Goal: Task Accomplishment & Management: Complete application form

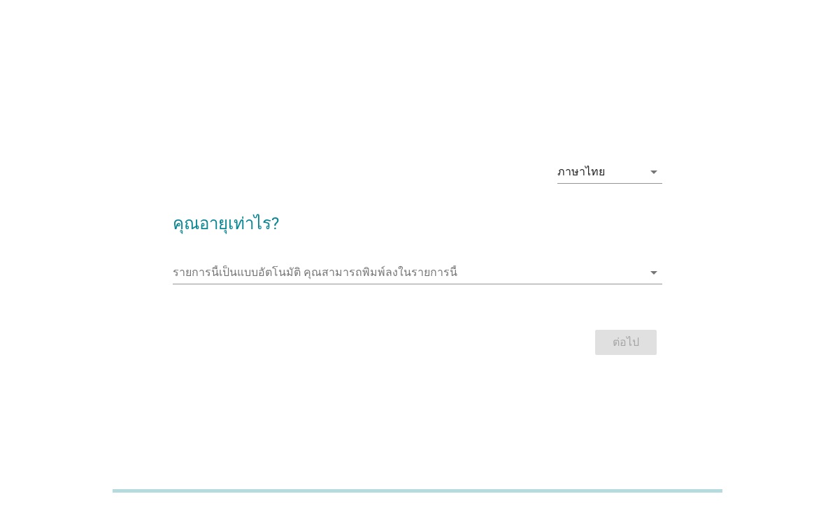
click at [506, 284] on input "รายการนี้เป็นแบบอัตโนมัติ คุณสามารถพิมพ์ลงในรายการนี้" at bounding box center [408, 273] width 470 height 22
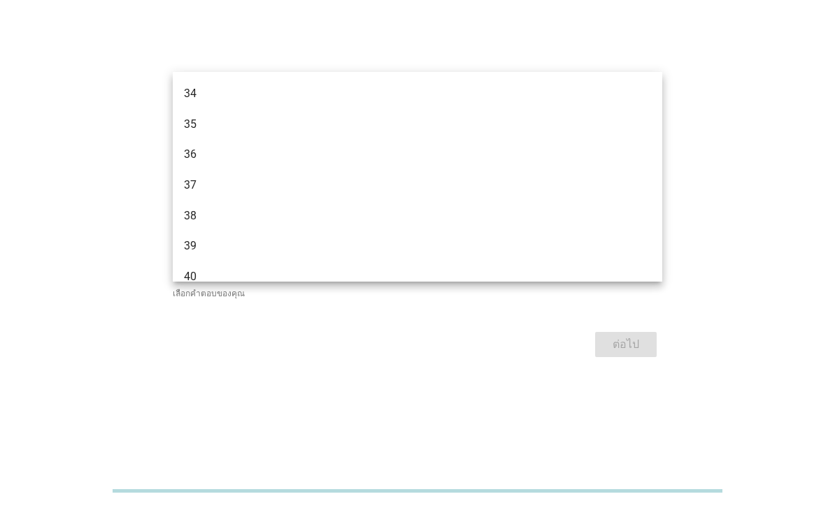
scroll to position [494, 0]
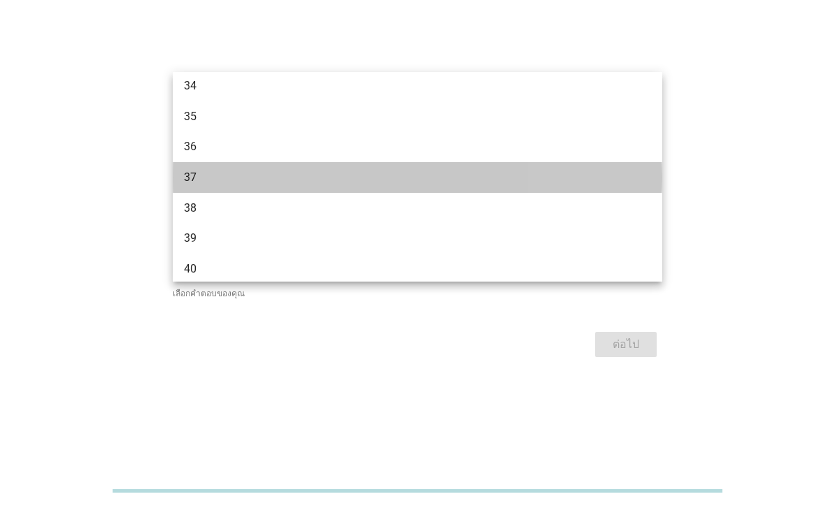
click at [195, 179] on div "37" at bounding box center [398, 177] width 428 height 17
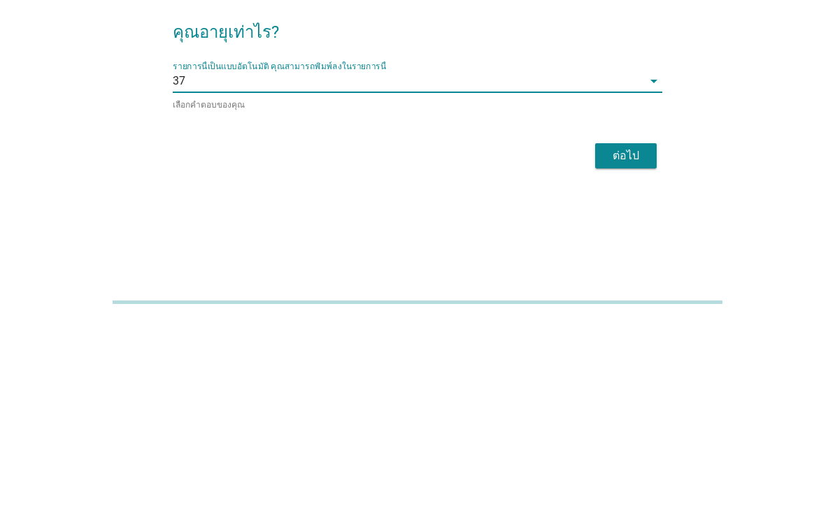
click at [634, 336] on div "ต่อไป" at bounding box center [625, 344] width 39 height 17
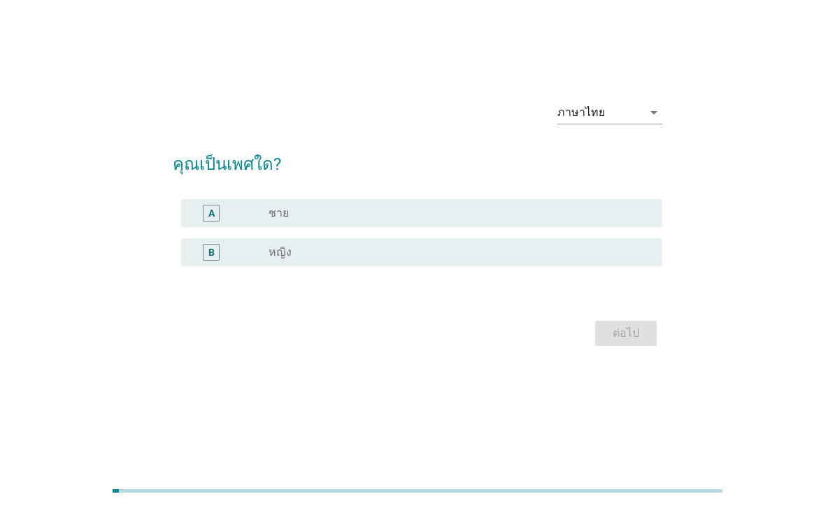
scroll to position [0, 0]
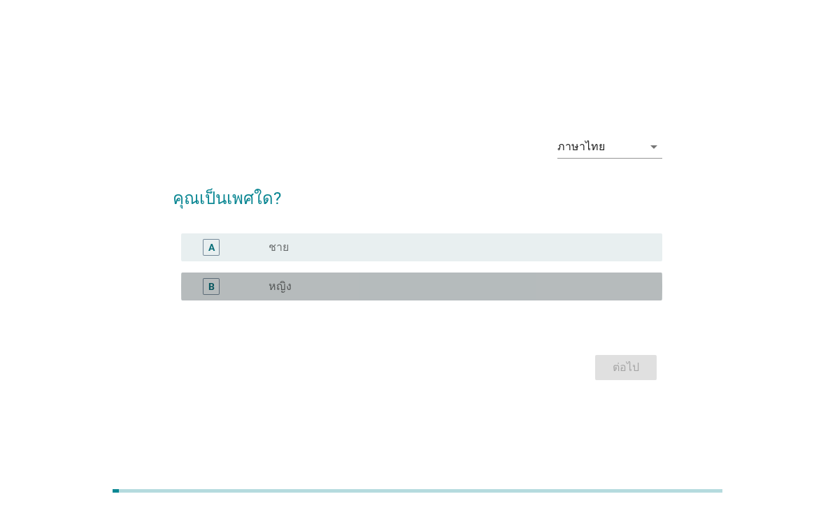
click at [383, 294] on div "radio_button_unchecked หญิง" at bounding box center [454, 287] width 371 height 14
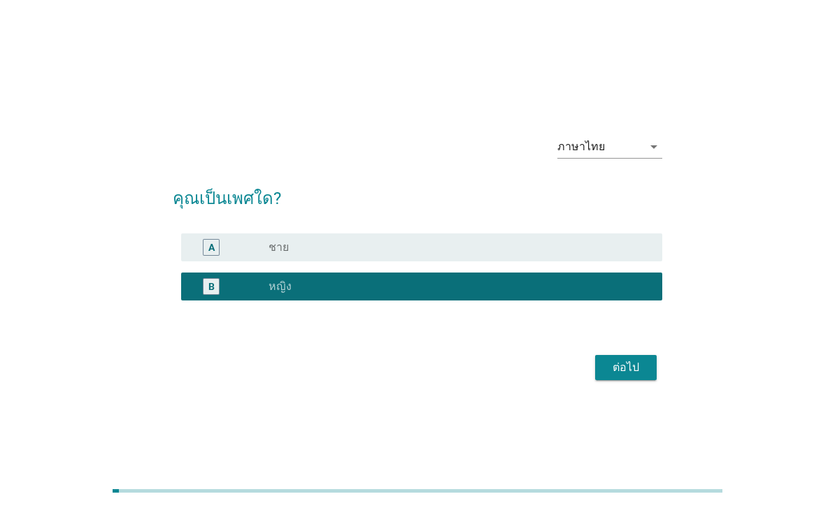
click at [633, 376] on div "ต่อไป" at bounding box center [625, 367] width 39 height 17
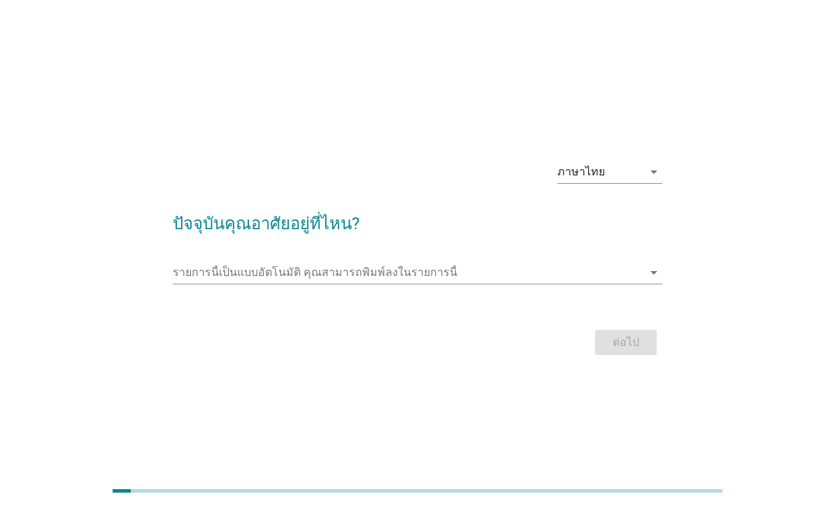
click at [614, 284] on input "รายการนี้เป็นแบบอัตโนมัติ คุณสามารถพิมพ์ลงในรายการนี้" at bounding box center [408, 273] width 470 height 22
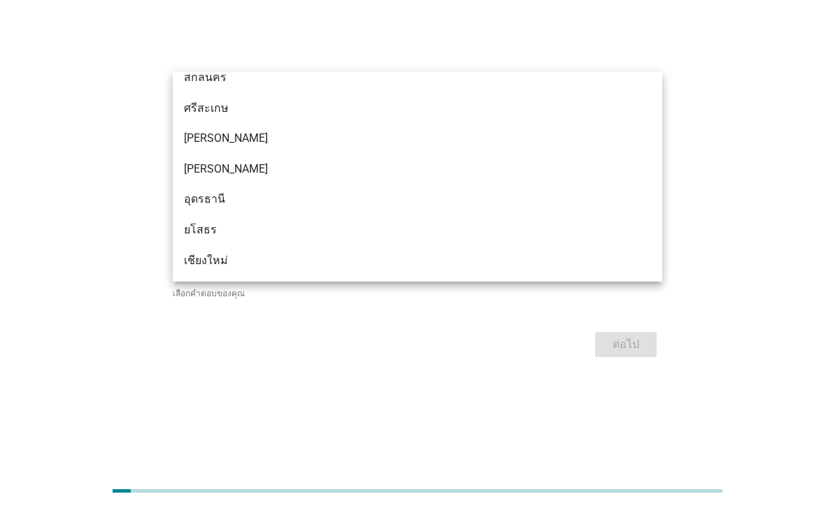
scroll to position [445, 0]
click at [799, 107] on div "ภาษาไทย arrow_drop_down ปัจจุบันคุณอาศัยอยู่ที่ไหน? รายการนี้เป็นแบบอัตโนมัติ […" at bounding box center [417, 254] width 835 height 508
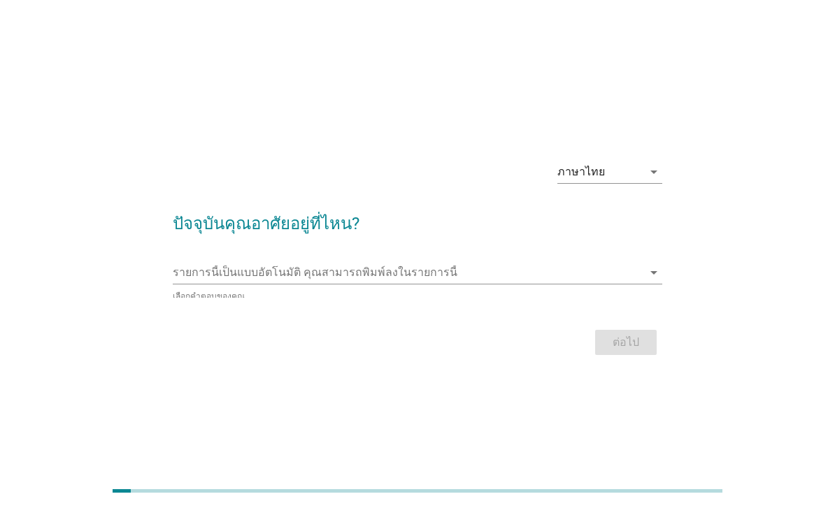
scroll to position [0, 0]
click at [574, 284] on input "รายการนี้เป็นแบบอัตโนมัติ คุณสามารถพิมพ์ลงในรายการนี้" at bounding box center [408, 273] width 470 height 22
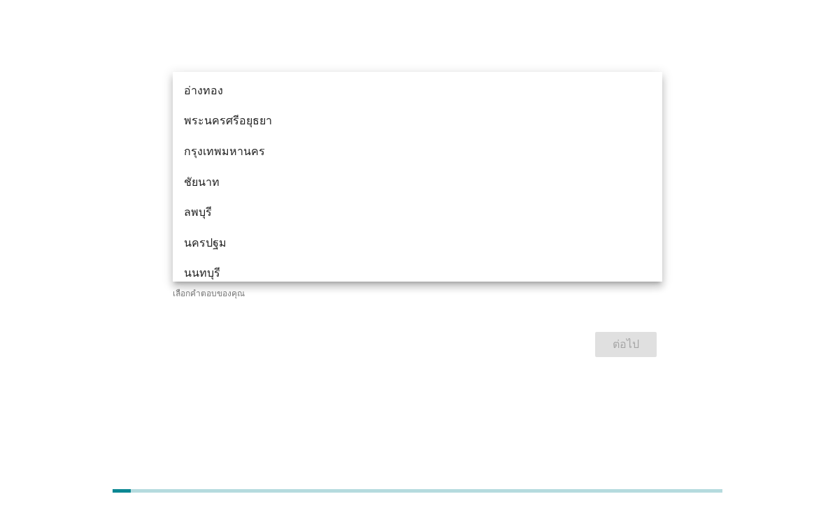
scroll to position [1132, 0]
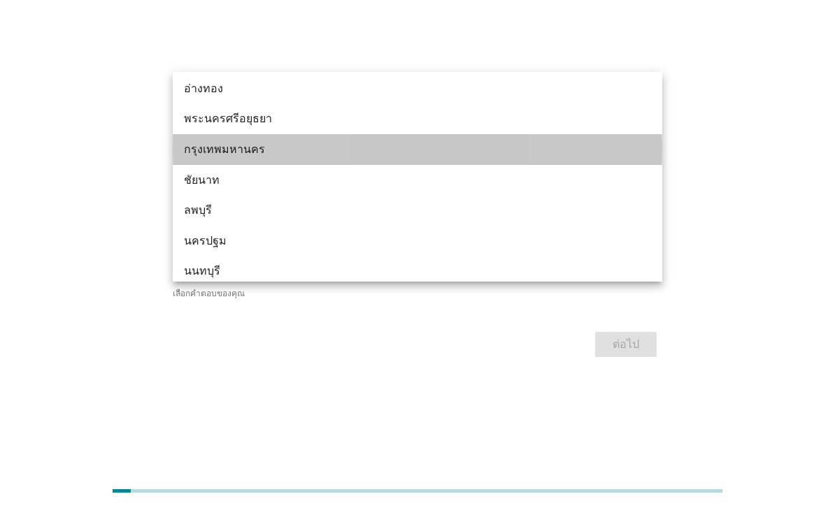
click at [224, 148] on div "กรุงเทพมหานคร" at bounding box center [398, 149] width 428 height 17
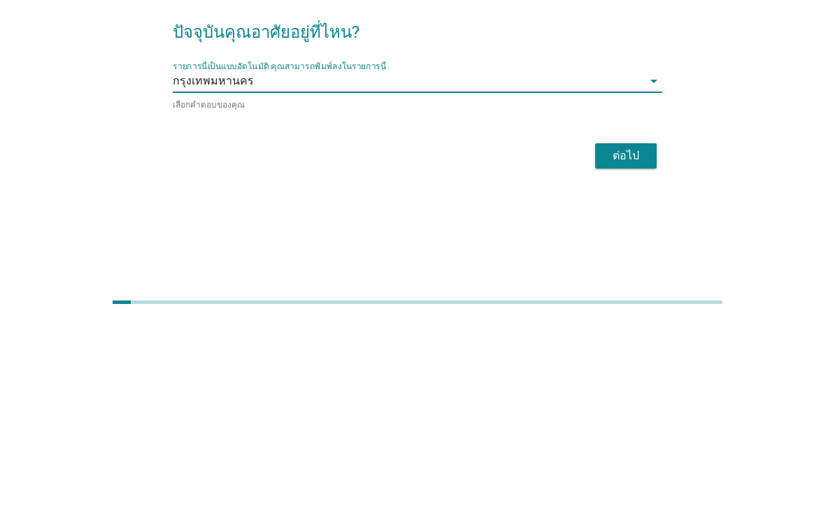
click at [633, 336] on div "ต่อไป" at bounding box center [625, 344] width 39 height 17
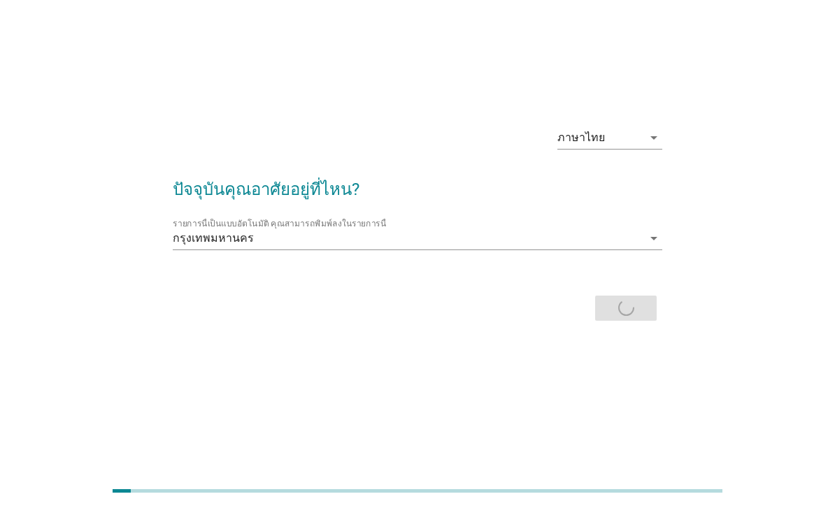
scroll to position [0, 0]
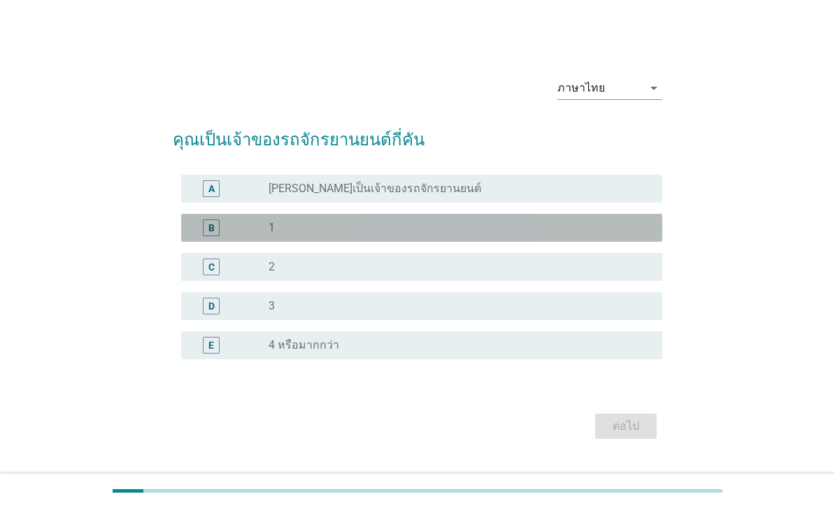
click at [538, 235] on div "radio_button_unchecked 1" at bounding box center [454, 228] width 371 height 14
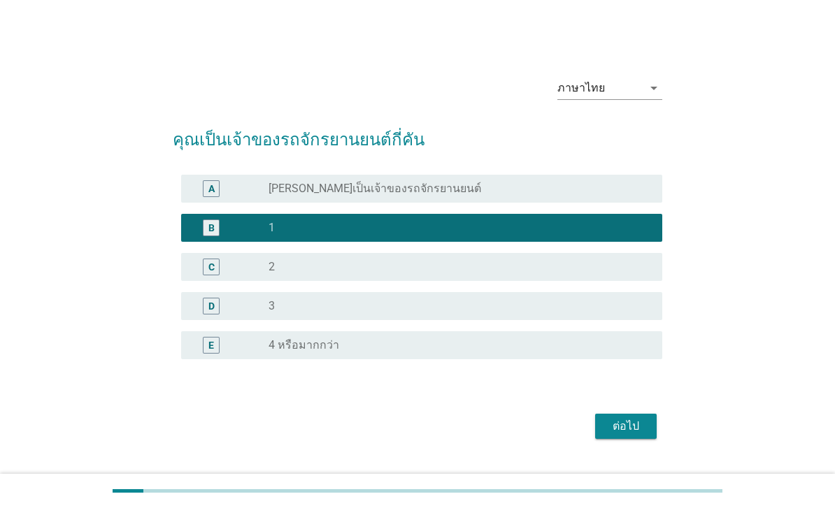
click at [640, 435] on div "ต่อไป" at bounding box center [625, 426] width 39 height 17
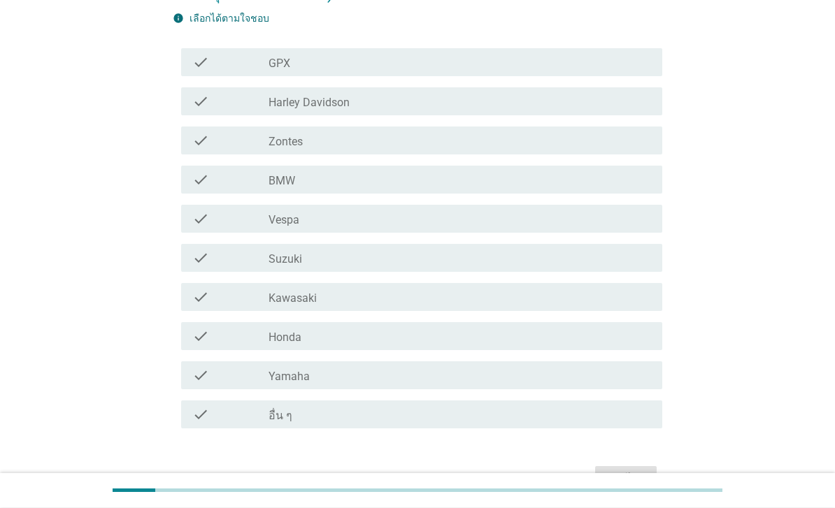
scroll to position [169, 0]
click at [620, 333] on div "check_box_outline_blank Honda" at bounding box center [460, 336] width 383 height 17
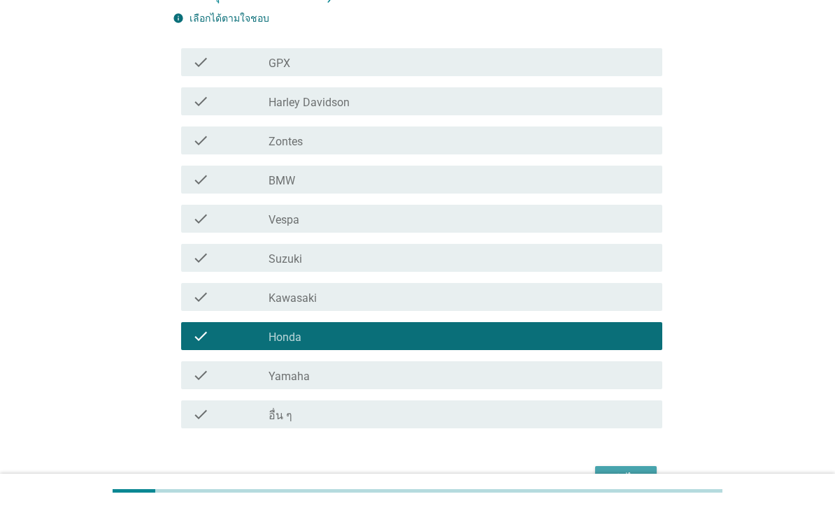
click at [626, 474] on div "ต่อไป" at bounding box center [625, 479] width 39 height 17
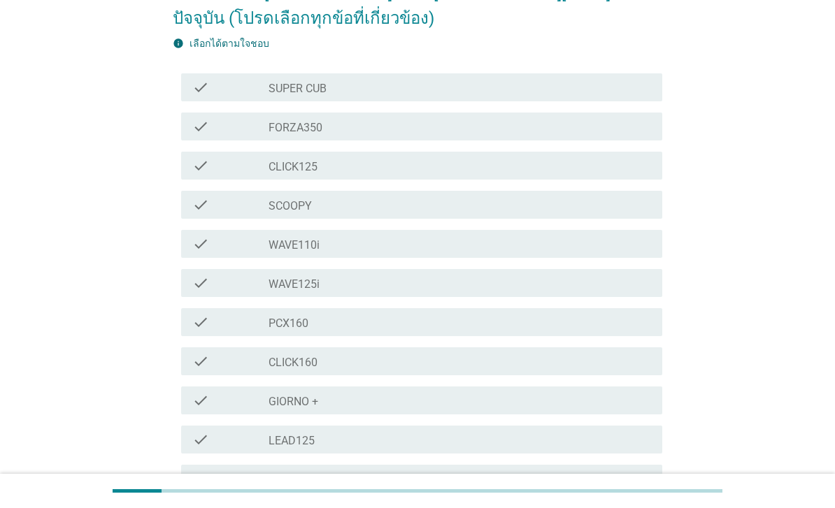
scroll to position [0, 0]
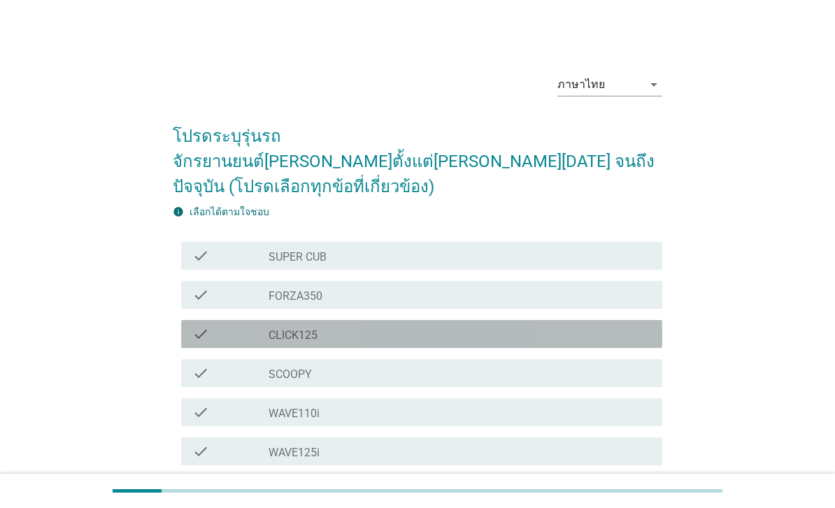
click at [603, 326] on div "check_box_outline_blank CLICK125" at bounding box center [460, 334] width 383 height 17
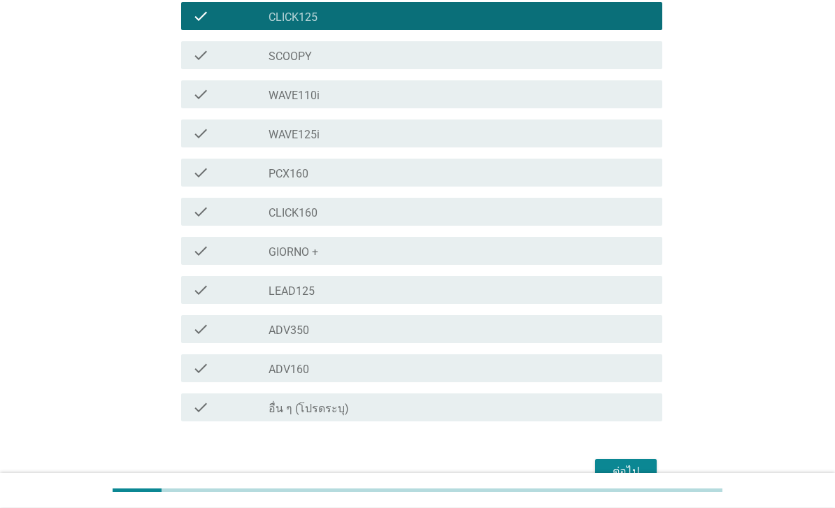
scroll to position [325, 0]
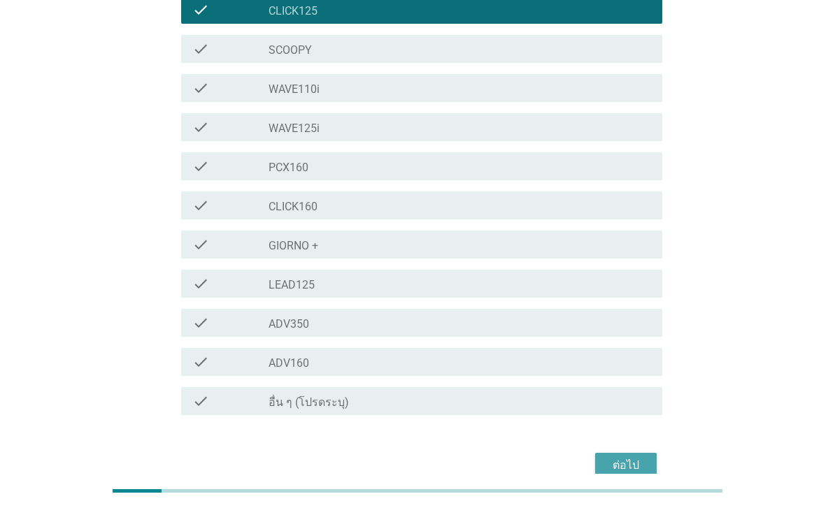
click at [643, 457] on div "ต่อไป" at bounding box center [625, 465] width 39 height 17
